Goal: Use online tool/utility: Use online tool/utility

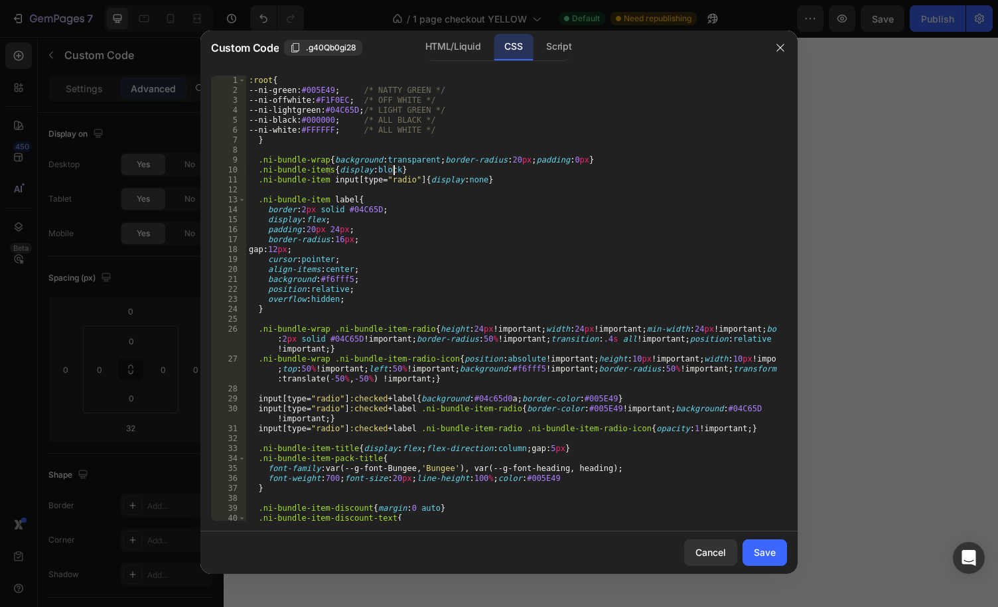
click at [468, 184] on div ":root { --ni-green : #005E49 ; /* NATTY GREEN */ --ni-offwhite : #F1F0EC ; /* O…" at bounding box center [511, 308] width 531 height 465
type textarea ".ni-bundle-item input[type="radio"]{display:none}"
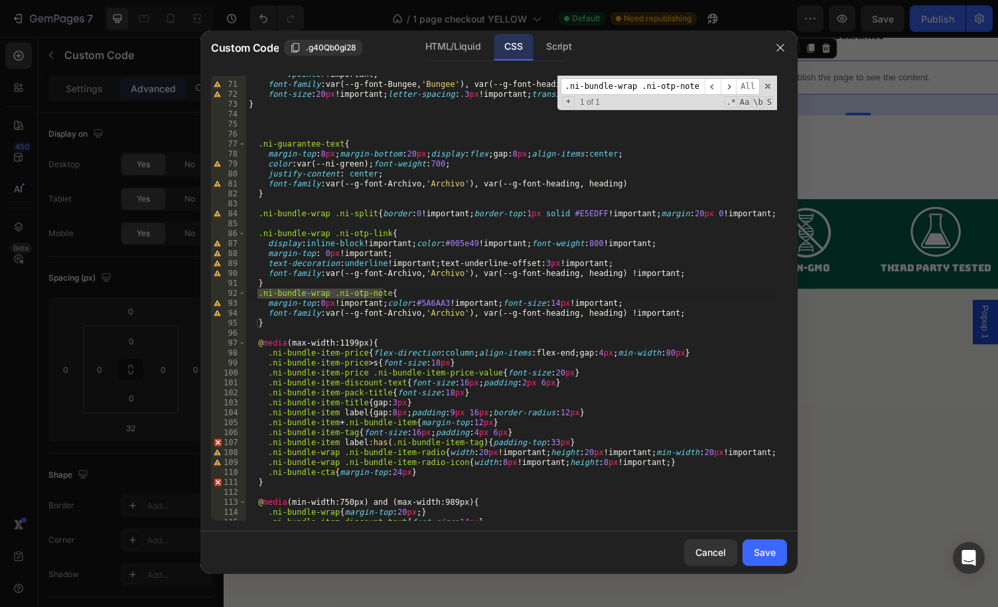
scroll to position [762, 0]
type input ".ni-bundle-wrap .ni-otp-note"
click at [425, 298] on div "border : 1 px solid var(--ni-green) !important ; border-radius : 16 px !importa…" at bounding box center [511, 297] width 531 height 475
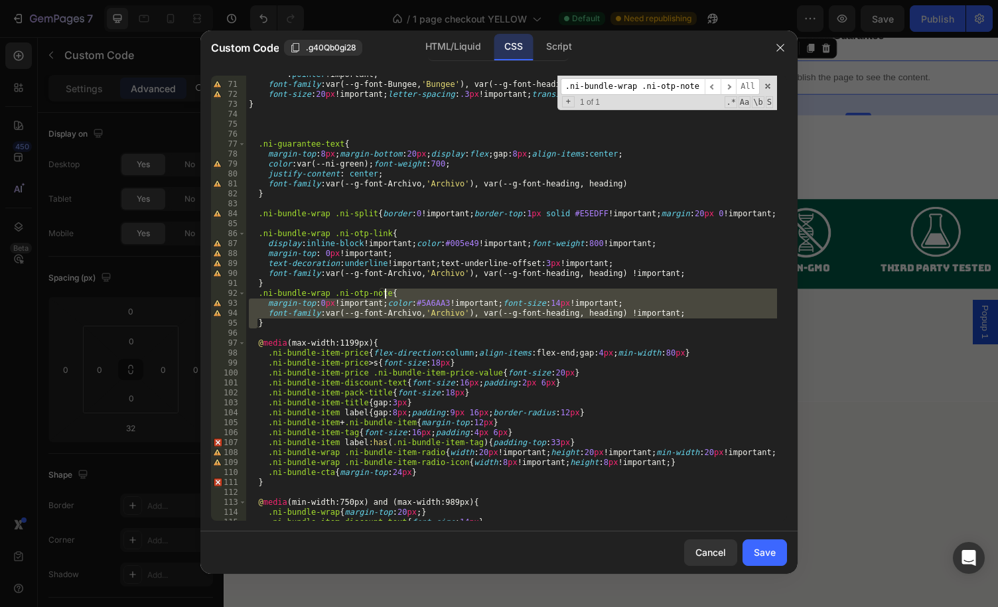
click at [419, 303] on div "border : 1 px solid var(--ni-green) !important ; border-radius : 16 px !importa…" at bounding box center [511, 298] width 531 height 445
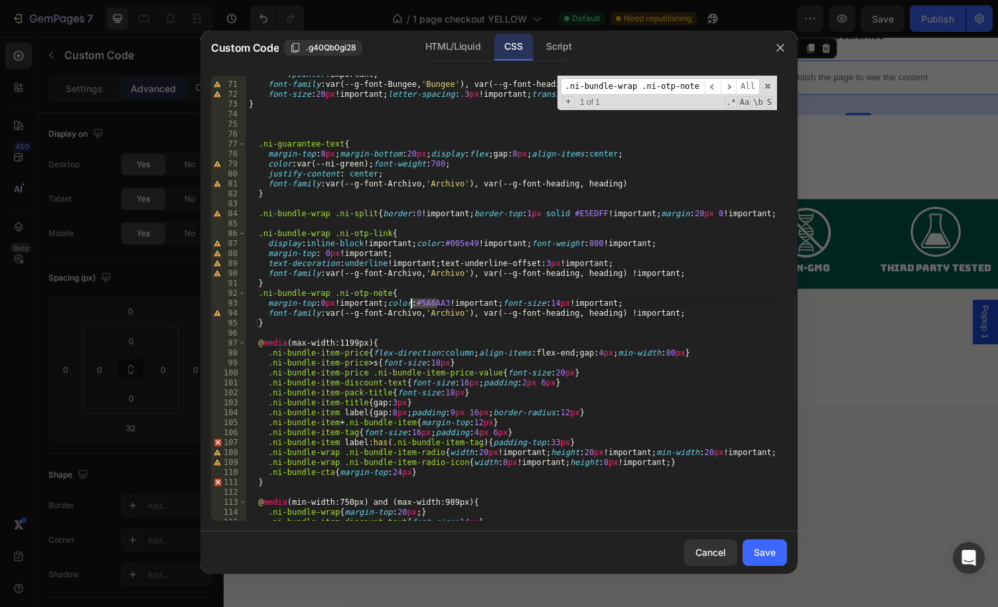
click at [419, 303] on div "border : 1 px solid var(--ni-green) !important ; border-radius : 16 px !importa…" at bounding box center [511, 297] width 531 height 475
paste textarea "#005e49"
type textarea ".ni-bundle-item-price{min-width:70px} }"
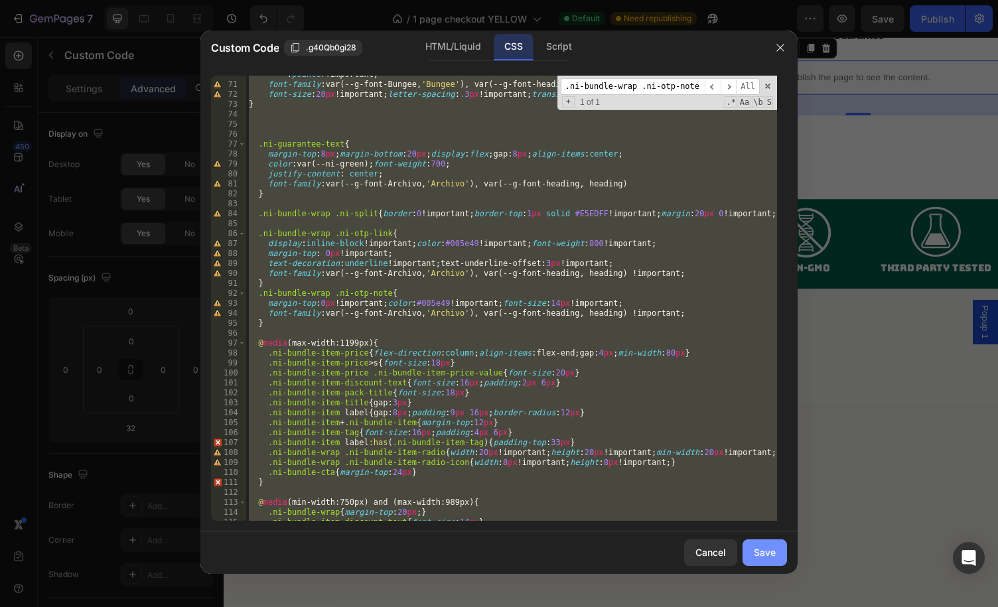
drag, startPoint x: 772, startPoint y: 543, endPoint x: 333, endPoint y: 352, distance: 479.1
click at [772, 543] on button "Save" at bounding box center [764, 552] width 44 height 27
